Goal: Check status: Check status

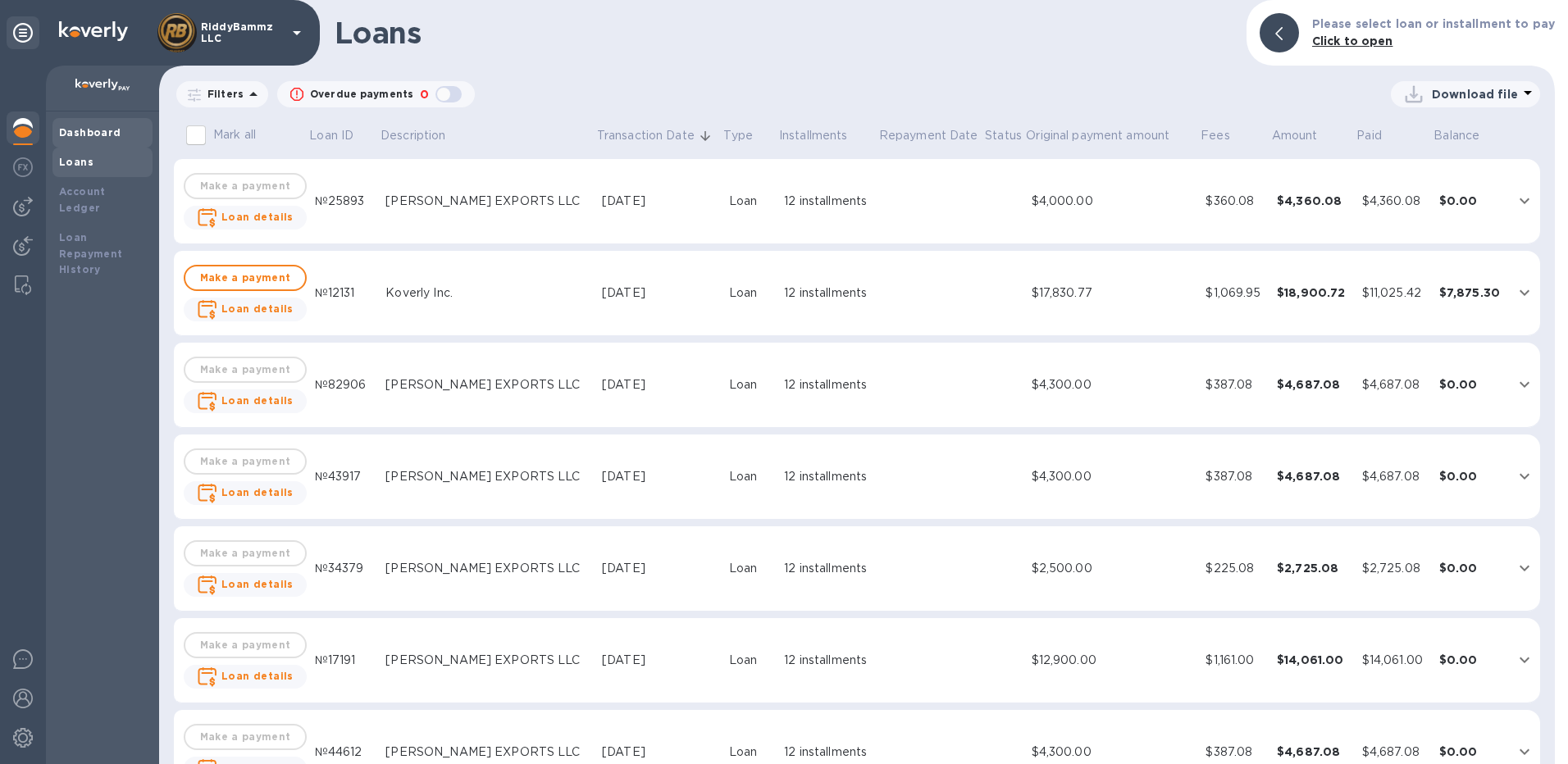
click at [81, 129] on b "Dashboard" at bounding box center [90, 132] width 62 height 13
